Goal: Task Accomplishment & Management: Use online tool/utility

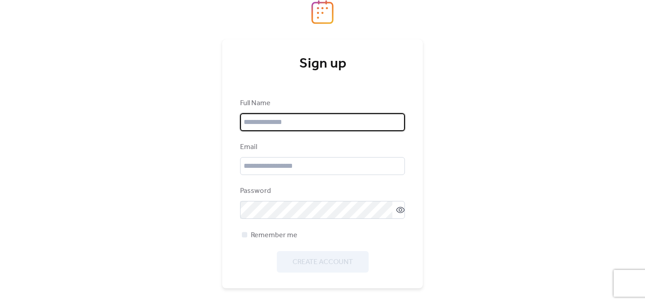
click at [265, 120] on input "text" at bounding box center [322, 122] width 165 height 18
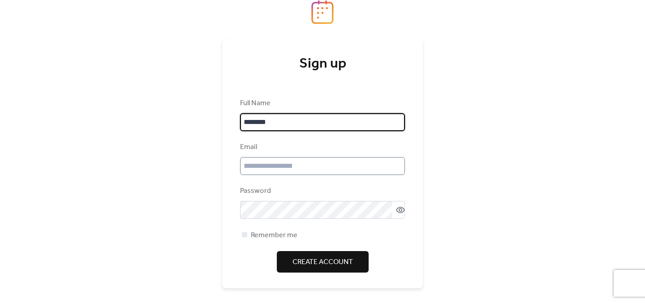
type input "********"
click at [270, 167] on input "email" at bounding box center [322, 166] width 165 height 18
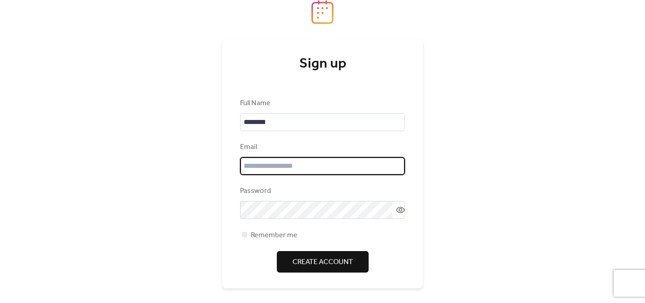
type input "**********"
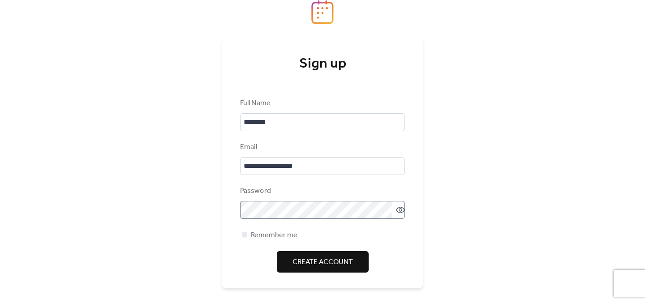
click at [396, 210] on icon at bounding box center [400, 209] width 9 height 9
click at [333, 264] on span "Create Account" at bounding box center [322, 262] width 60 height 11
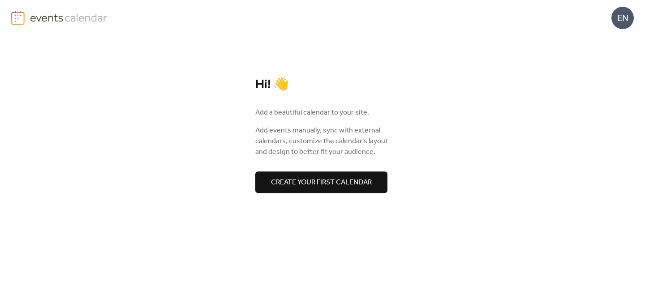
click at [327, 187] on span "Create your first calendar" at bounding box center [321, 182] width 101 height 11
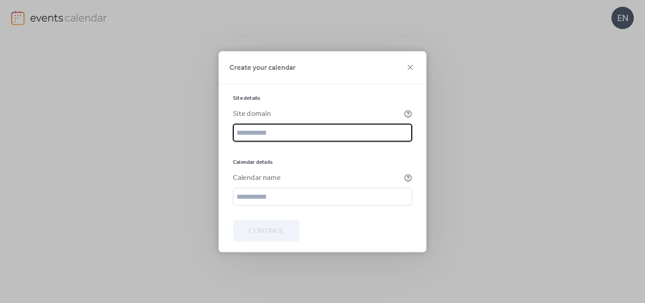
click at [271, 138] on input "text" at bounding box center [322, 133] width 179 height 18
click at [276, 202] on input "text" at bounding box center [322, 197] width 179 height 18
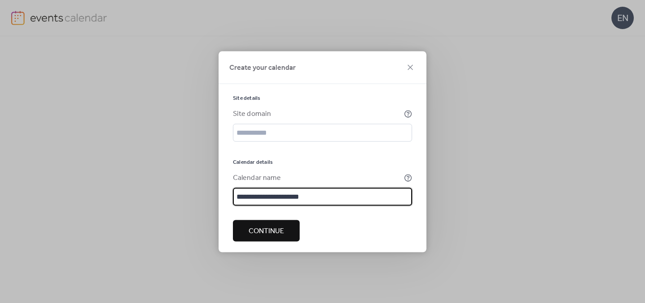
type input "**********"
click at [266, 234] on span "Continue" at bounding box center [265, 231] width 35 height 11
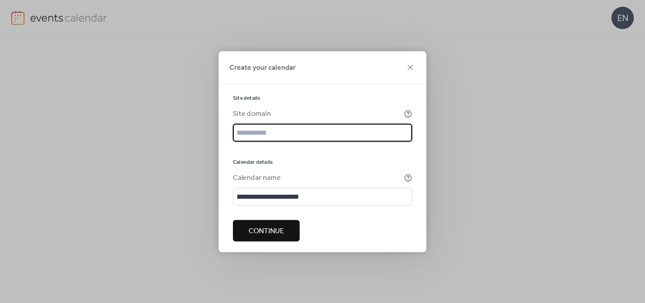
click at [315, 150] on div at bounding box center [322, 150] width 179 height 4
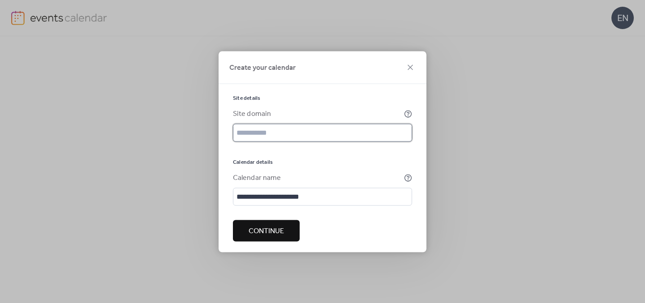
click at [260, 140] on input "text" at bounding box center [322, 133] width 179 height 18
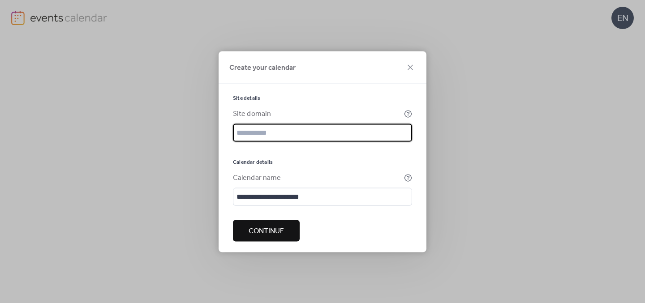
click at [257, 132] on input "text" at bounding box center [322, 133] width 179 height 18
drag, startPoint x: 257, startPoint y: 132, endPoint x: 281, endPoint y: 133, distance: 23.7
click at [281, 133] on input "text" at bounding box center [322, 133] width 179 height 18
type input "**********"
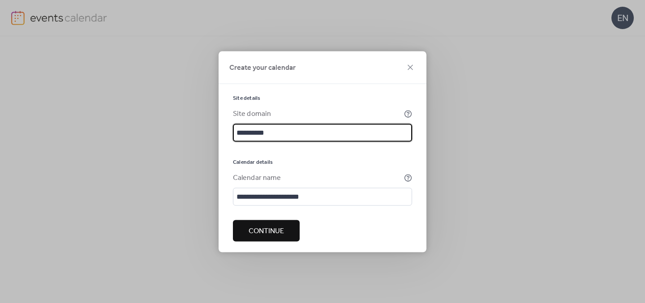
click at [271, 231] on span "Continue" at bounding box center [265, 231] width 35 height 11
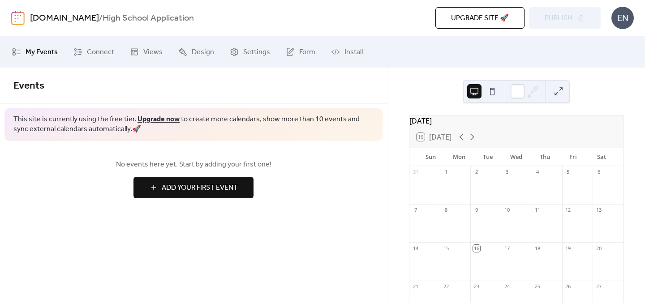
click at [217, 184] on span "Add Your First Event" at bounding box center [200, 188] width 76 height 11
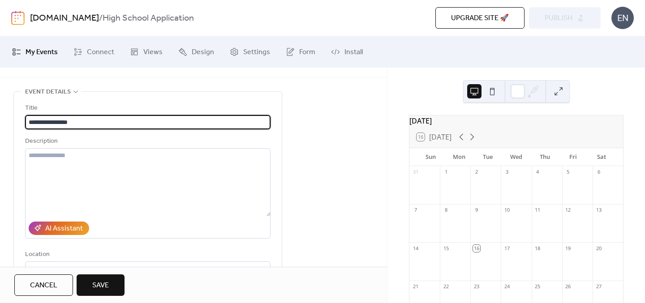
scroll to position [25, 0]
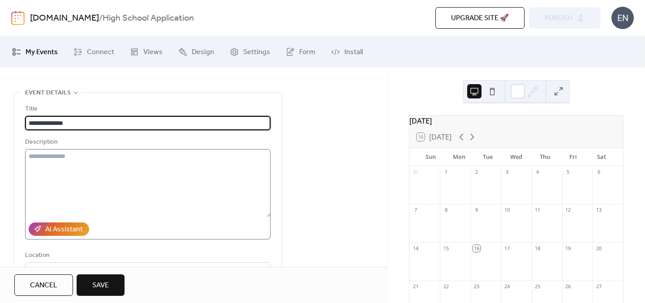
type input "**********"
click at [134, 161] on textarea at bounding box center [147, 183] width 245 height 68
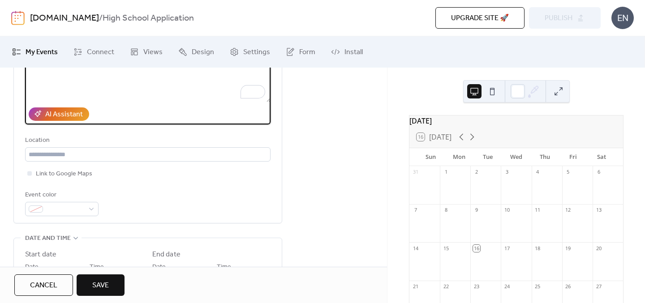
scroll to position [151, 0]
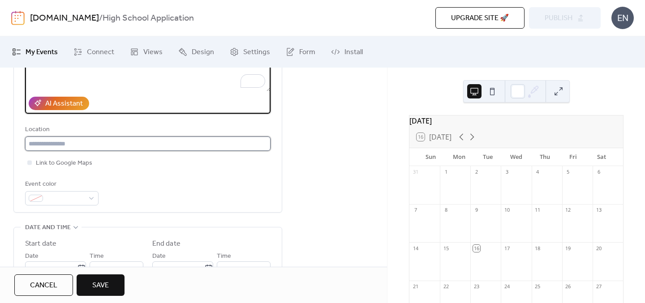
click at [124, 140] on input "text" at bounding box center [147, 144] width 245 height 14
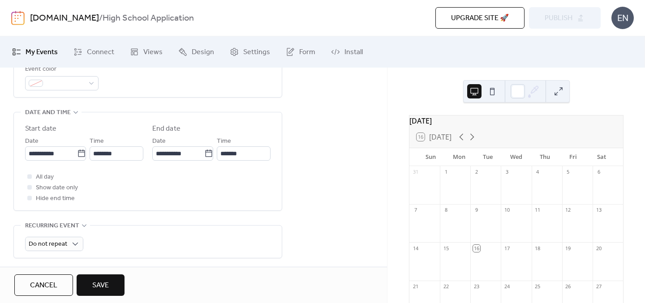
scroll to position [291, 0]
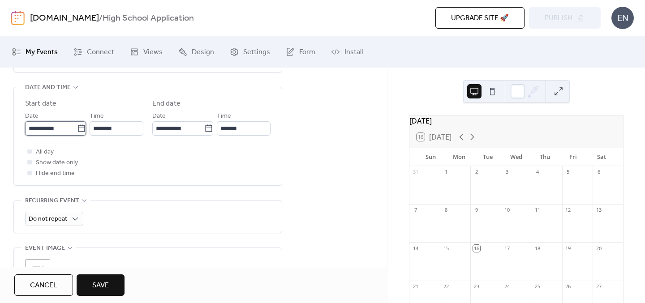
click at [63, 127] on input "**********" at bounding box center [51, 128] width 52 height 14
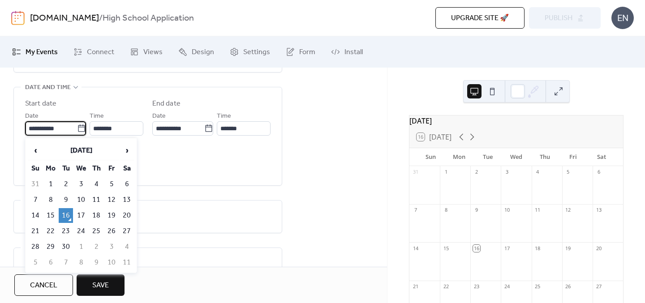
click at [185, 139] on div "**********" at bounding box center [147, 138] width 245 height 80
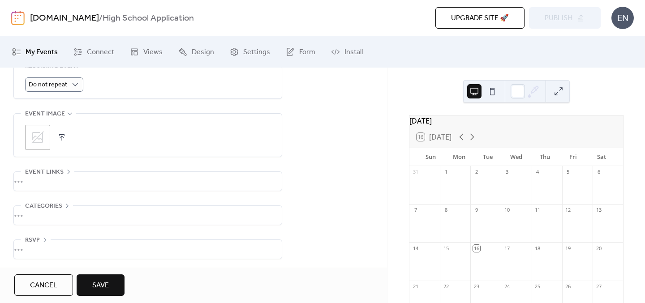
scroll to position [428, 0]
click at [63, 180] on div "•••" at bounding box center [148, 179] width 268 height 19
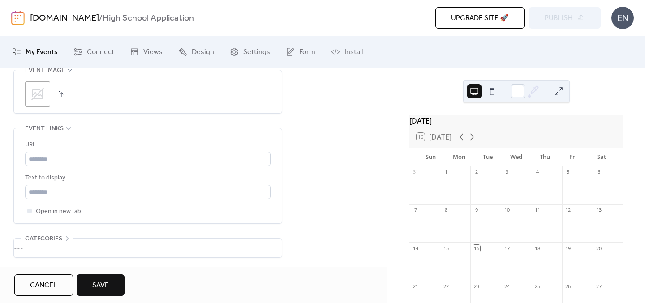
scroll to position [505, 0]
click at [51, 215] on div "•••" at bounding box center [148, 213] width 268 height 19
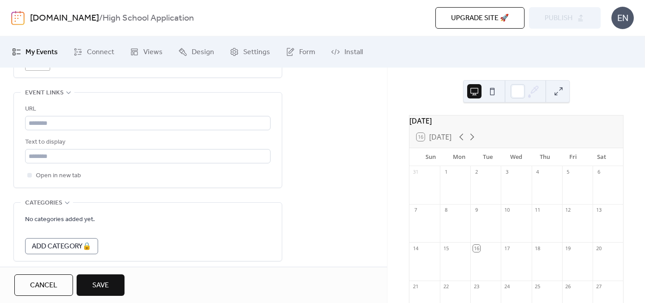
scroll to position [544, 0]
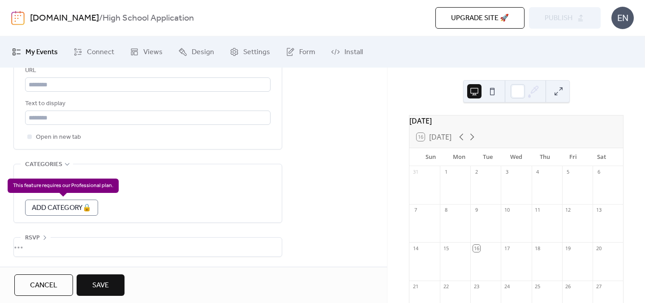
click at [51, 206] on div "Add Category 🔒" at bounding box center [61, 208] width 73 height 16
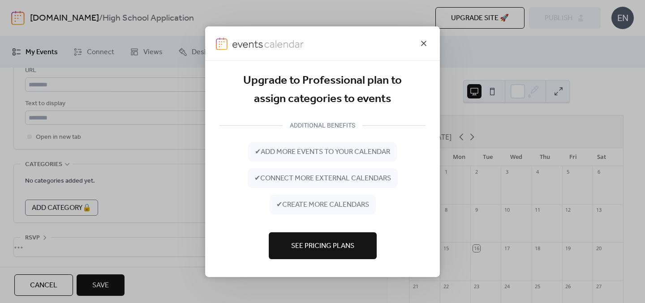
click at [419, 45] on icon at bounding box center [423, 43] width 11 height 11
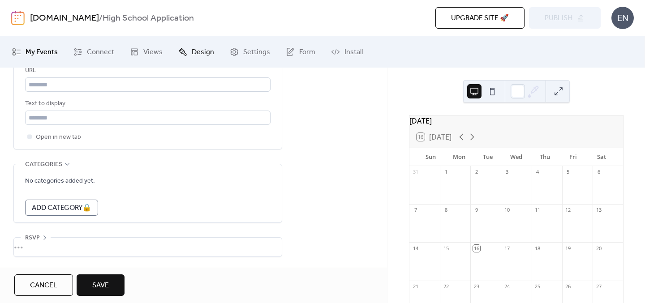
click at [192, 55] on span "Design" at bounding box center [203, 52] width 22 height 11
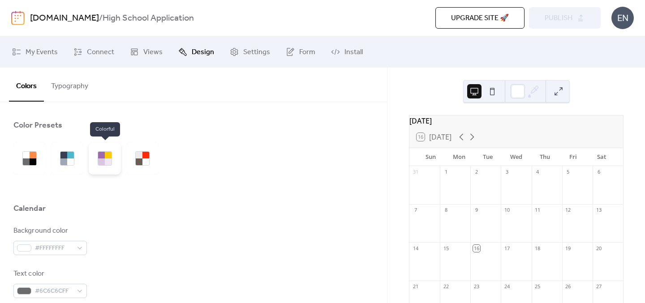
click at [99, 163] on div at bounding box center [101, 161] width 7 height 7
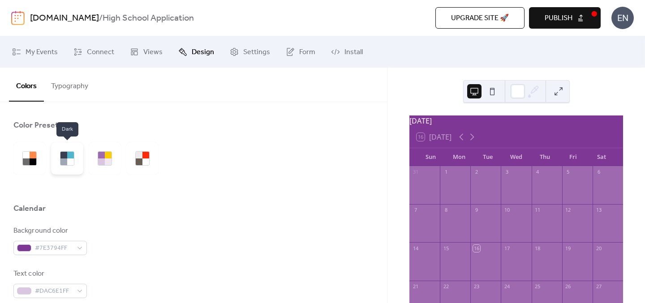
click at [61, 169] on div at bounding box center [67, 158] width 32 height 32
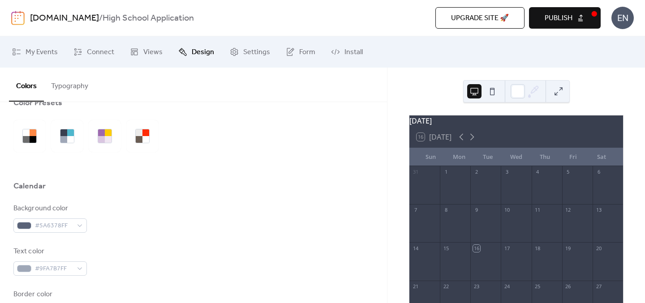
scroll to position [21, 0]
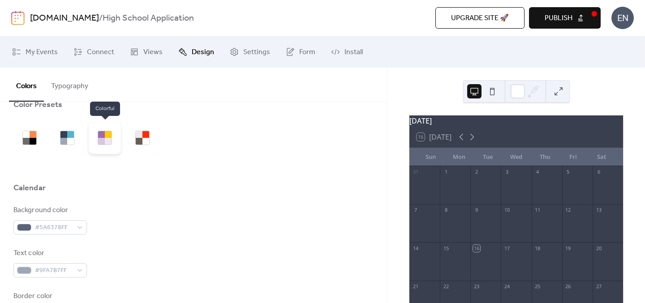
click at [104, 139] on div at bounding box center [101, 141] width 7 height 7
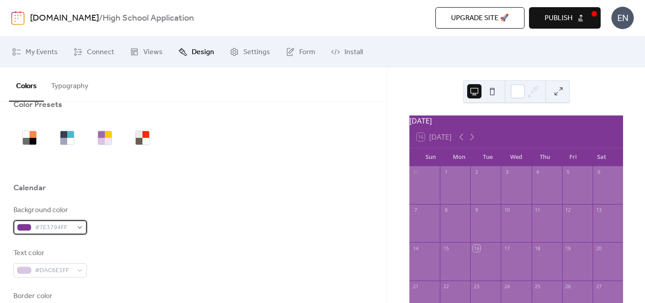
click at [30, 227] on div at bounding box center [24, 227] width 14 height 7
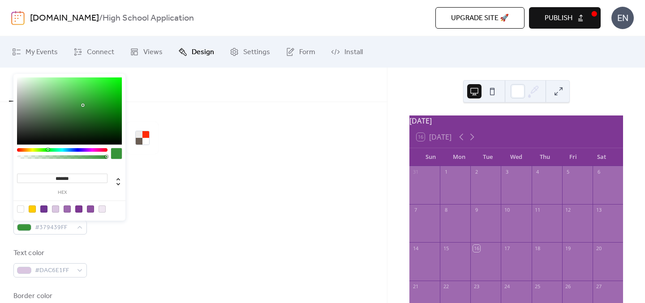
drag, startPoint x: 63, startPoint y: 149, endPoint x: 48, endPoint y: 149, distance: 14.8
click at [48, 149] on div at bounding box center [62, 150] width 90 height 4
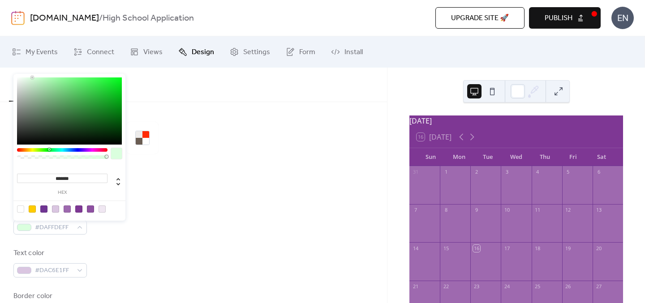
type input "*******"
drag, startPoint x: 61, startPoint y: 115, endPoint x: 32, endPoint y: 73, distance: 51.4
click at [32, 73] on div "******* hex" at bounding box center [69, 146] width 112 height 149
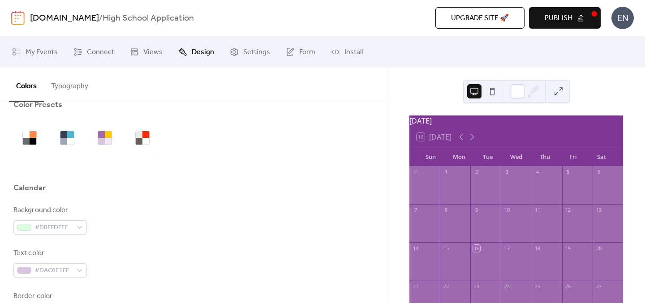
click at [169, 182] on div at bounding box center [193, 168] width 360 height 29
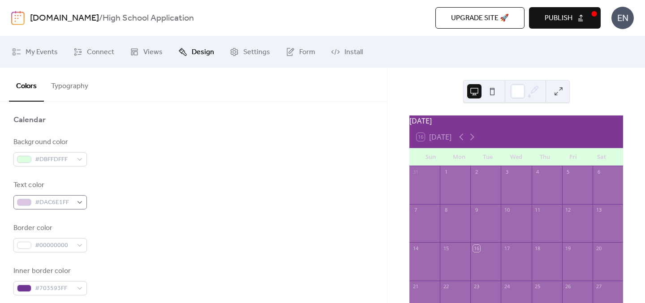
scroll to position [102, 0]
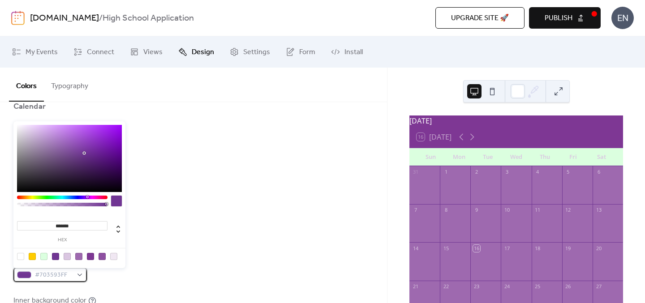
click at [65, 272] on span "#703593FF" at bounding box center [54, 275] width 38 height 11
click at [45, 257] on div at bounding box center [43, 256] width 7 height 7
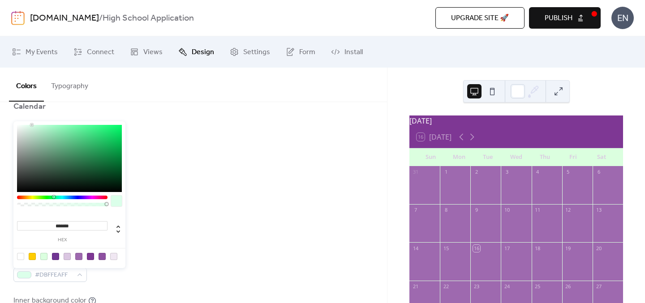
drag, startPoint x: 46, startPoint y: 196, endPoint x: 53, endPoint y: 197, distance: 7.2
click at [53, 197] on div at bounding box center [62, 198] width 90 height 4
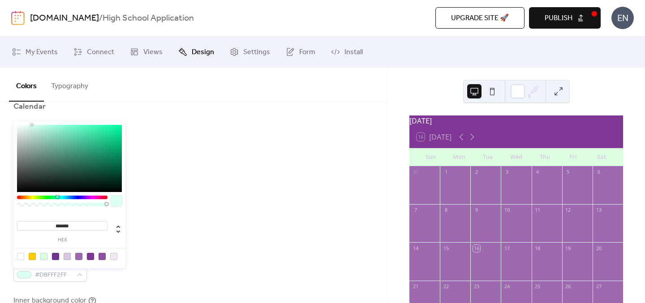
type input "*******"
click at [56, 197] on div at bounding box center [57, 197] width 3 height 3
click at [162, 235] on div "Border color #00000000" at bounding box center [193, 225] width 360 height 30
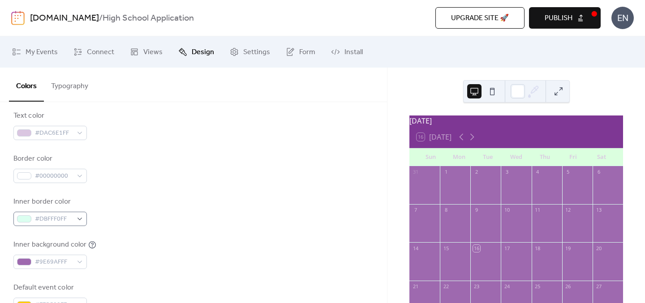
scroll to position [182, 0]
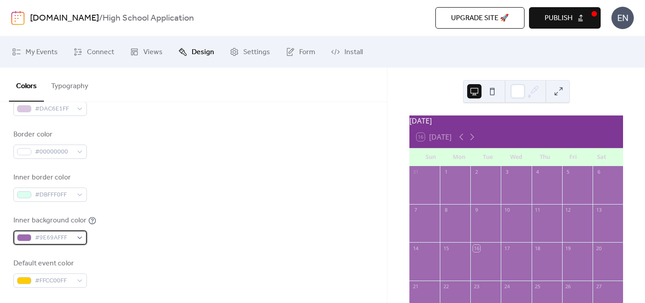
click at [29, 235] on div at bounding box center [24, 237] width 14 height 7
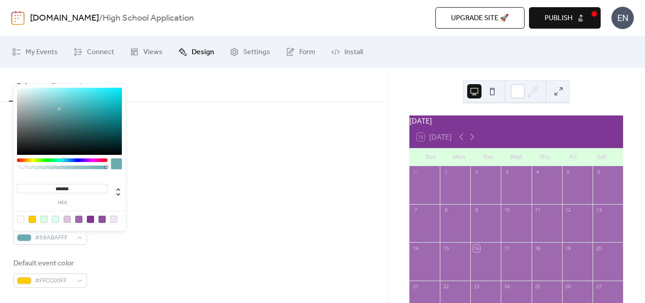
drag, startPoint x: 88, startPoint y: 160, endPoint x: 62, endPoint y: 160, distance: 25.5
click at [62, 160] on div at bounding box center [63, 159] width 3 height 3
type input "*******"
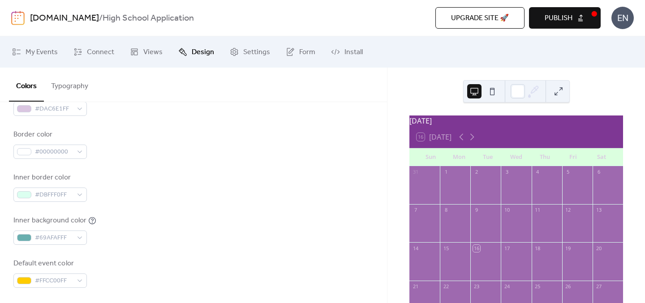
click at [193, 207] on div "Background color #DBFFDFFF Text color #DAC6E1FF Border color #00000000 Inner bo…" at bounding box center [193, 165] width 360 height 244
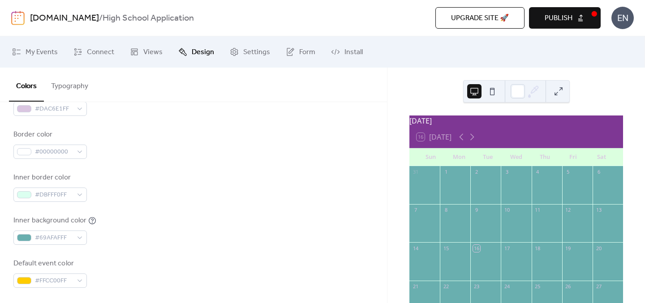
click at [68, 230] on div "Inner background color #69AFAFFF" at bounding box center [54, 230] width 83 height 30
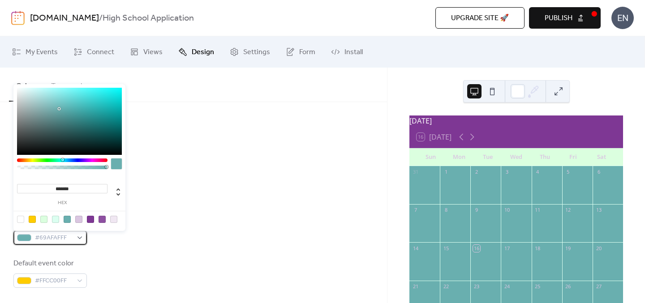
click at [68, 238] on span "#69AFAFFF" at bounding box center [54, 238] width 38 height 11
click at [90, 218] on div at bounding box center [90, 219] width 7 height 7
type input "*******"
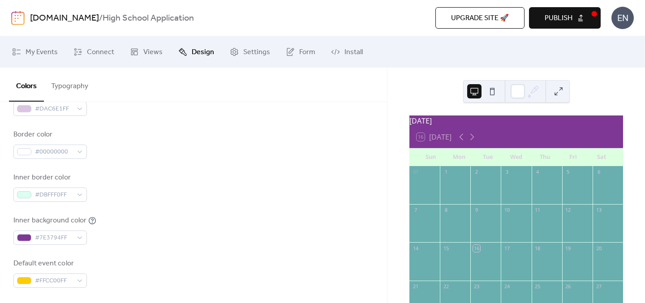
click at [99, 260] on div "Default event color #FFCC00FF" at bounding box center [193, 273] width 360 height 30
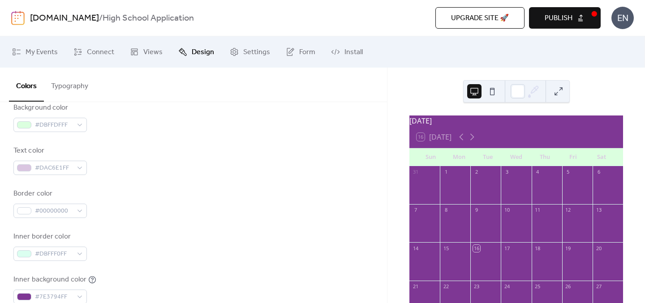
scroll to position [0, 0]
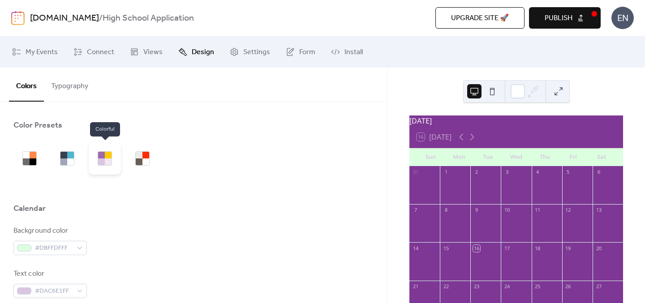
click at [98, 158] on div at bounding box center [101, 161] width 7 height 7
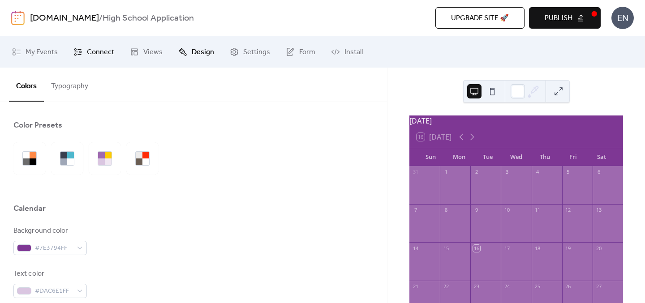
click at [95, 55] on span "Connect" at bounding box center [100, 52] width 27 height 11
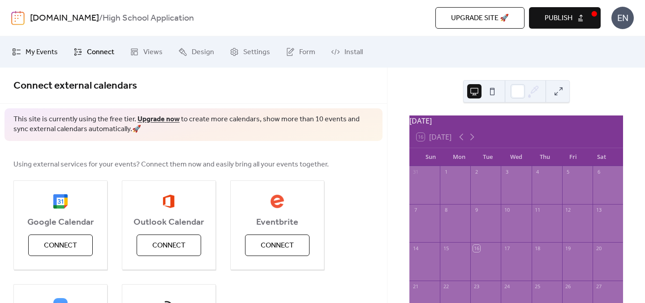
click at [17, 50] on icon at bounding box center [16, 51] width 9 height 9
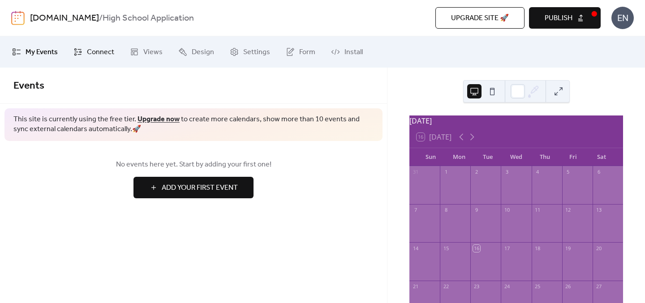
click at [81, 52] on link "Connect" at bounding box center [94, 52] width 54 height 24
